Goal: Transaction & Acquisition: Purchase product/service

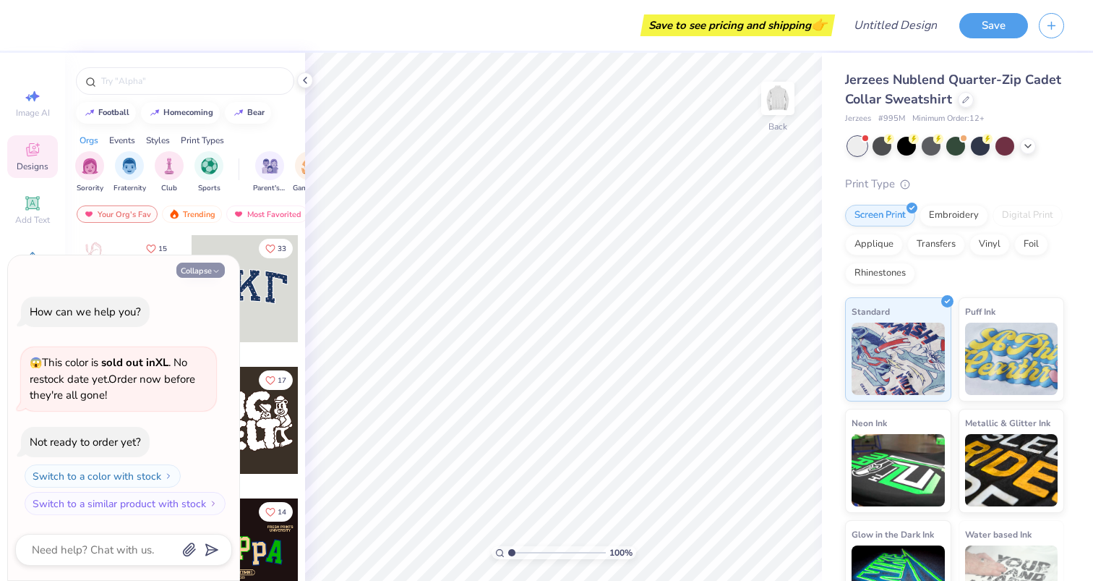
click at [215, 268] on icon "button" at bounding box center [216, 271] width 9 height 9
type textarea "x"
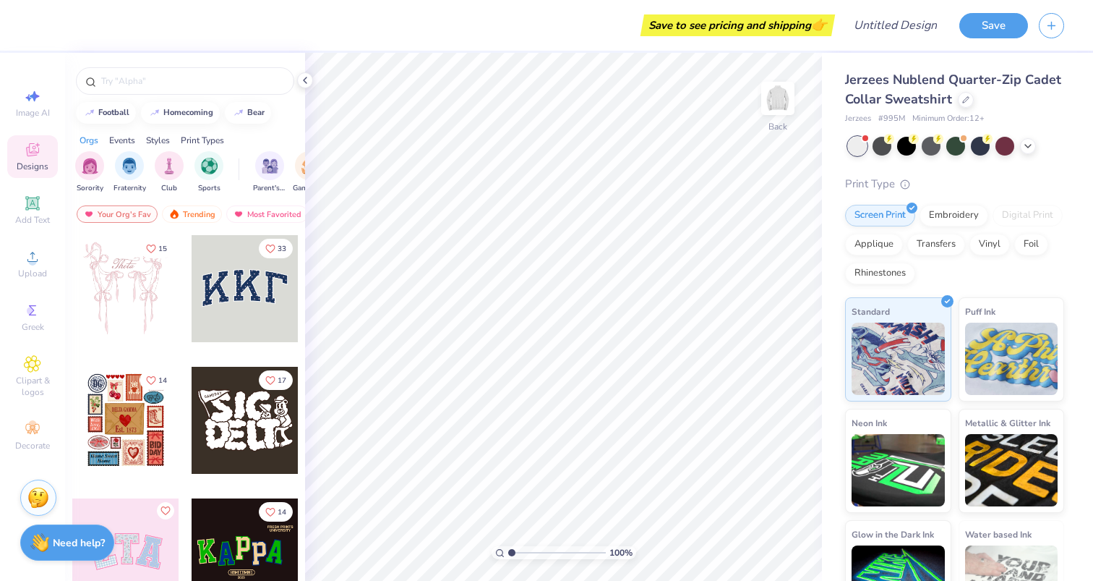
click at [970, 118] on span "Minimum Order: 12 +" at bounding box center [948, 119] width 72 height 12
click at [987, 119] on div "Jerzees # 995M Minimum Order: 12 +" at bounding box center [954, 119] width 219 height 12
click at [976, 115] on span "Minimum Order: 12 +" at bounding box center [948, 119] width 72 height 12
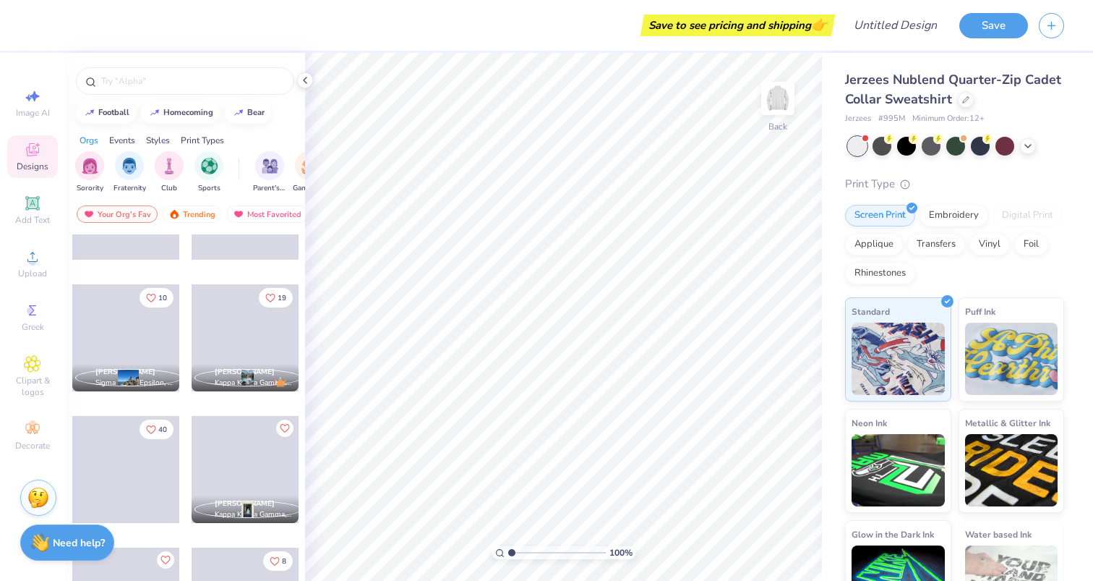
scroll to position [2464, 0]
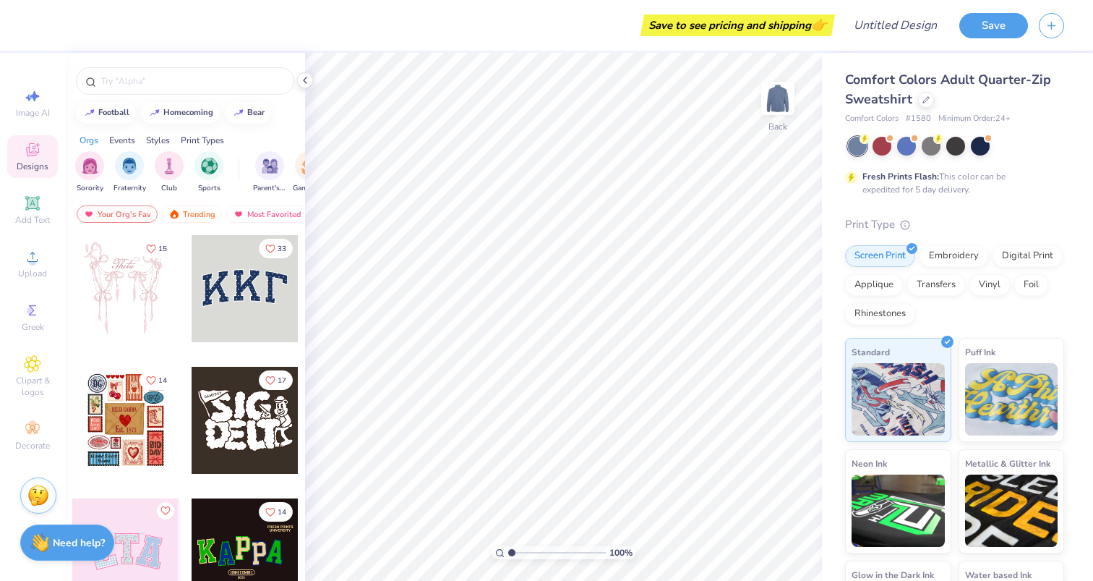
click at [43, 503] on img at bounding box center [38, 495] width 22 height 22
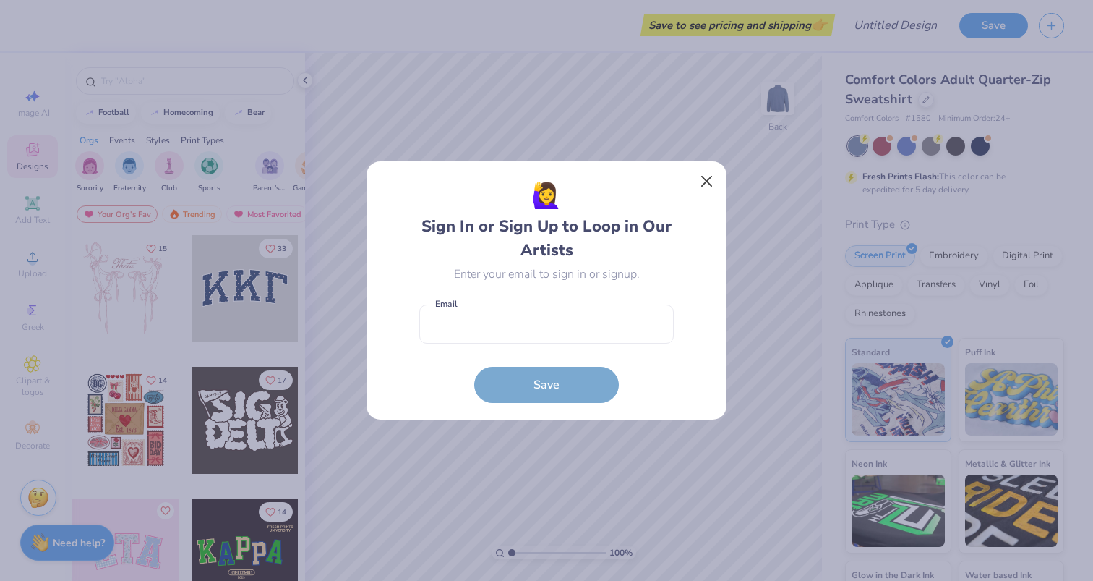
click at [703, 175] on button "Close" at bounding box center [706, 181] width 27 height 27
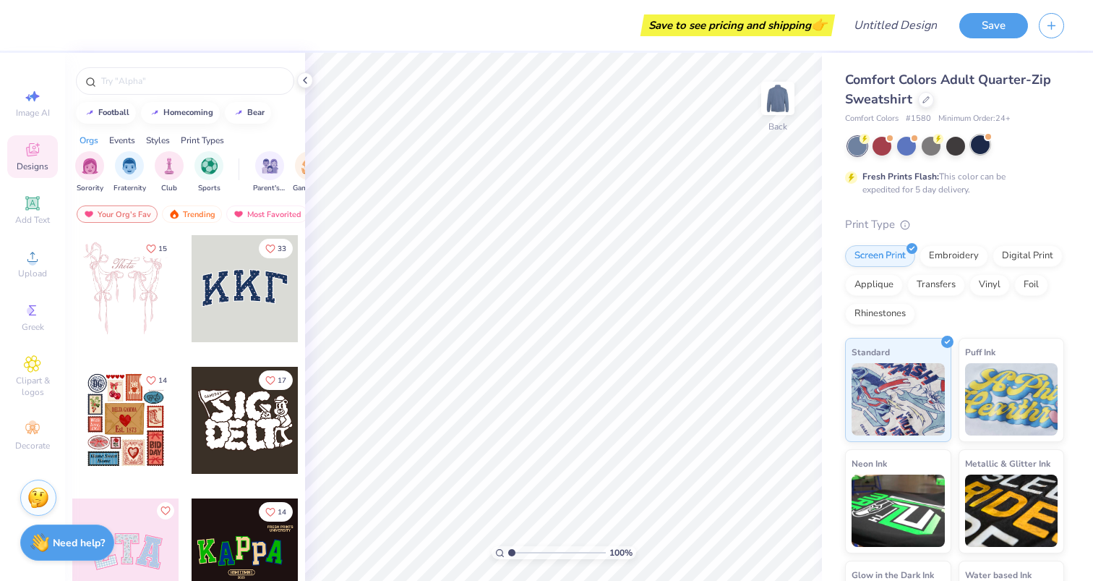
click at [980, 146] on div at bounding box center [980, 144] width 19 height 19
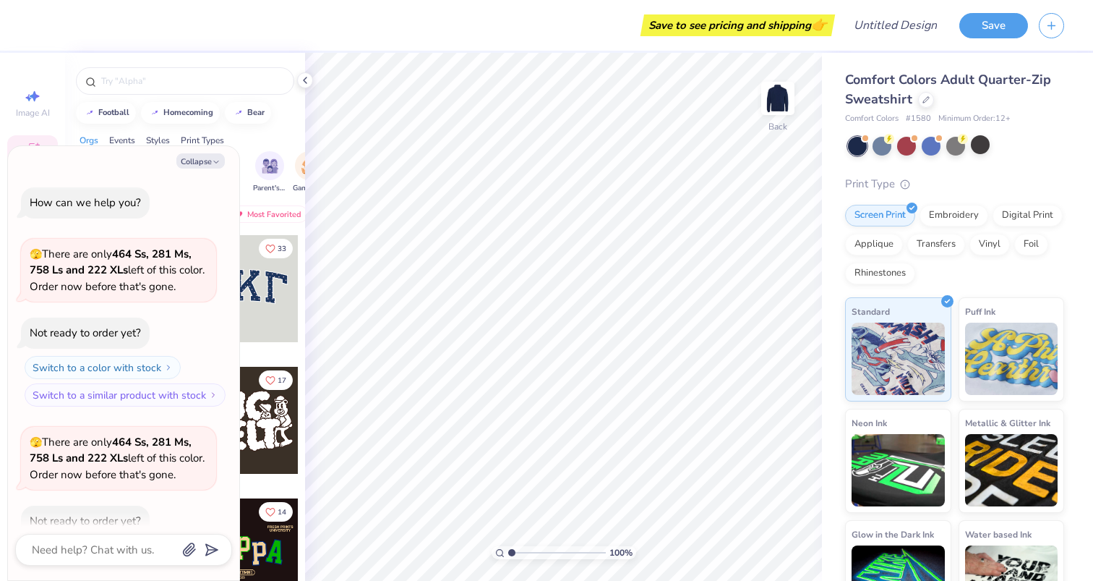
scroll to position [76, 0]
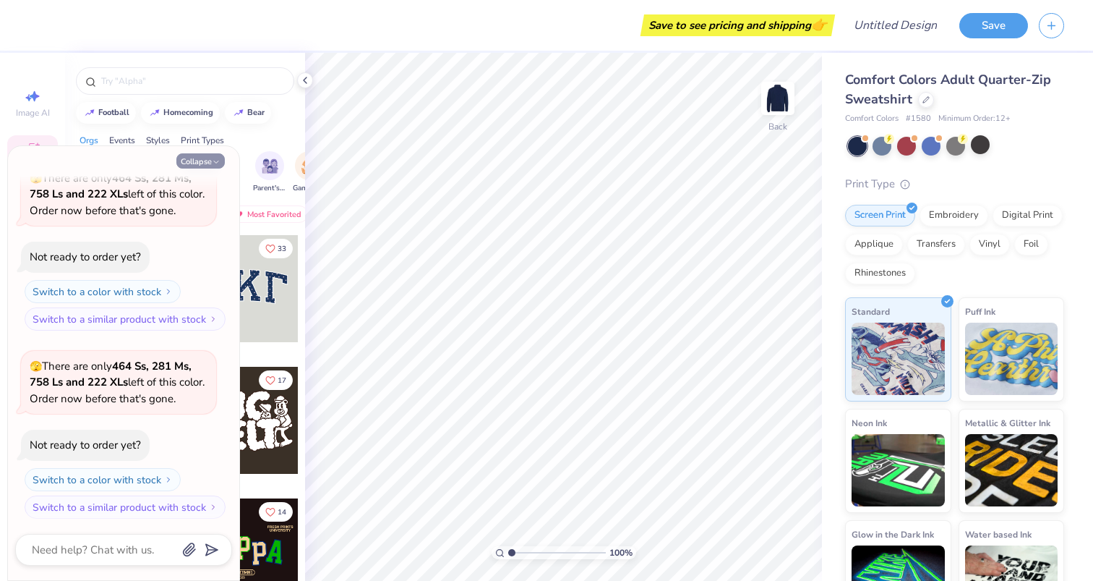
click at [215, 161] on polyline "button" at bounding box center [216, 162] width 4 height 2
type textarea "x"
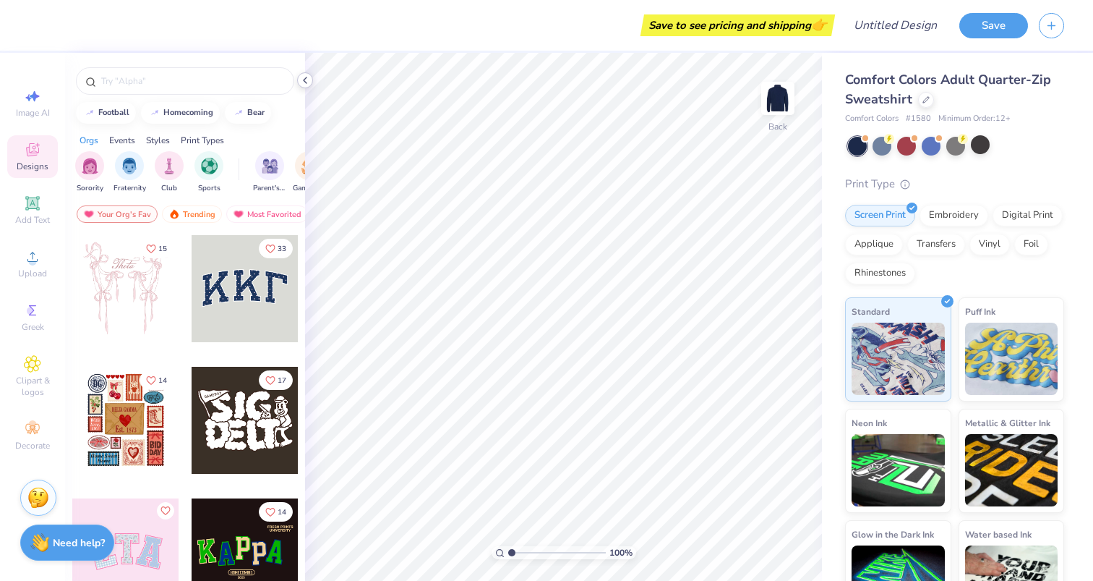
click at [306, 79] on icon at bounding box center [305, 80] width 12 height 12
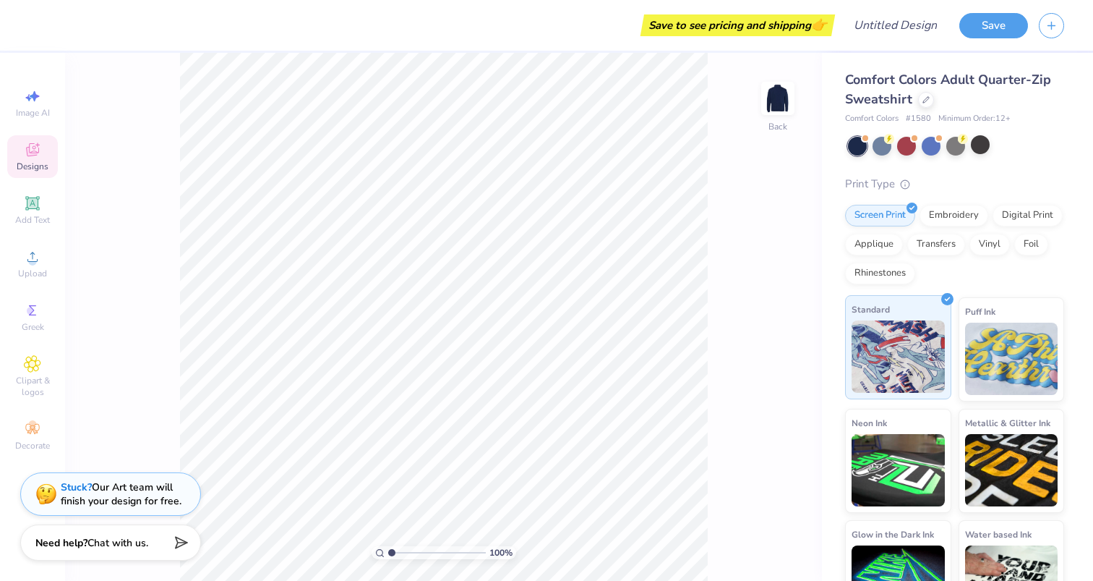
scroll to position [0, 0]
